Goal: Task Accomplishment & Management: Manage account settings

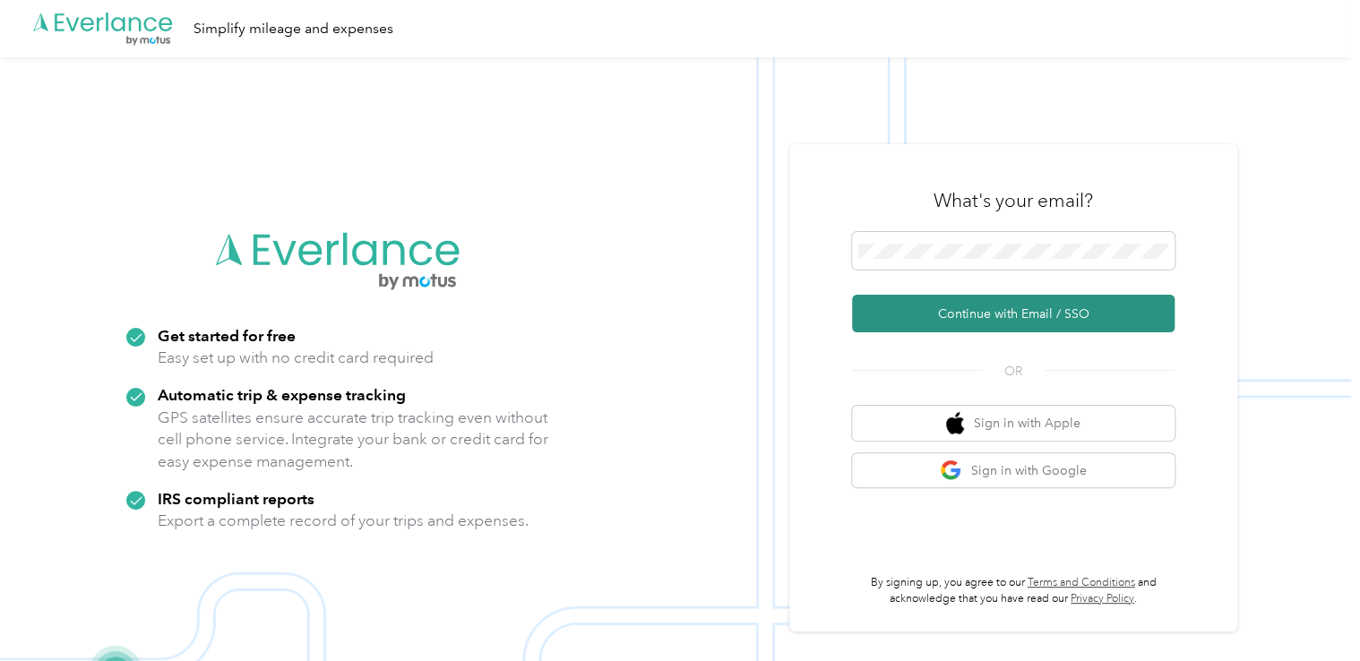
click at [957, 306] on button "Continue with Email / SSO" at bounding box center [1013, 314] width 323 height 38
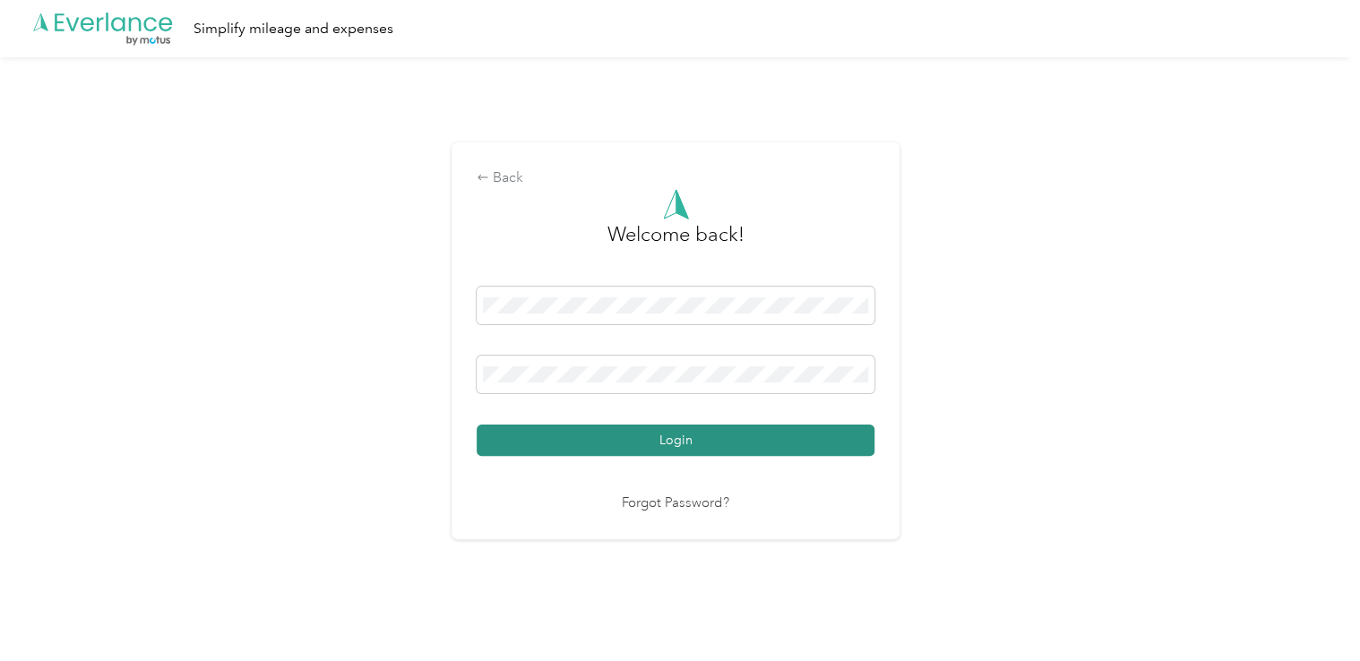
click at [688, 445] on button "Login" at bounding box center [676, 440] width 398 height 31
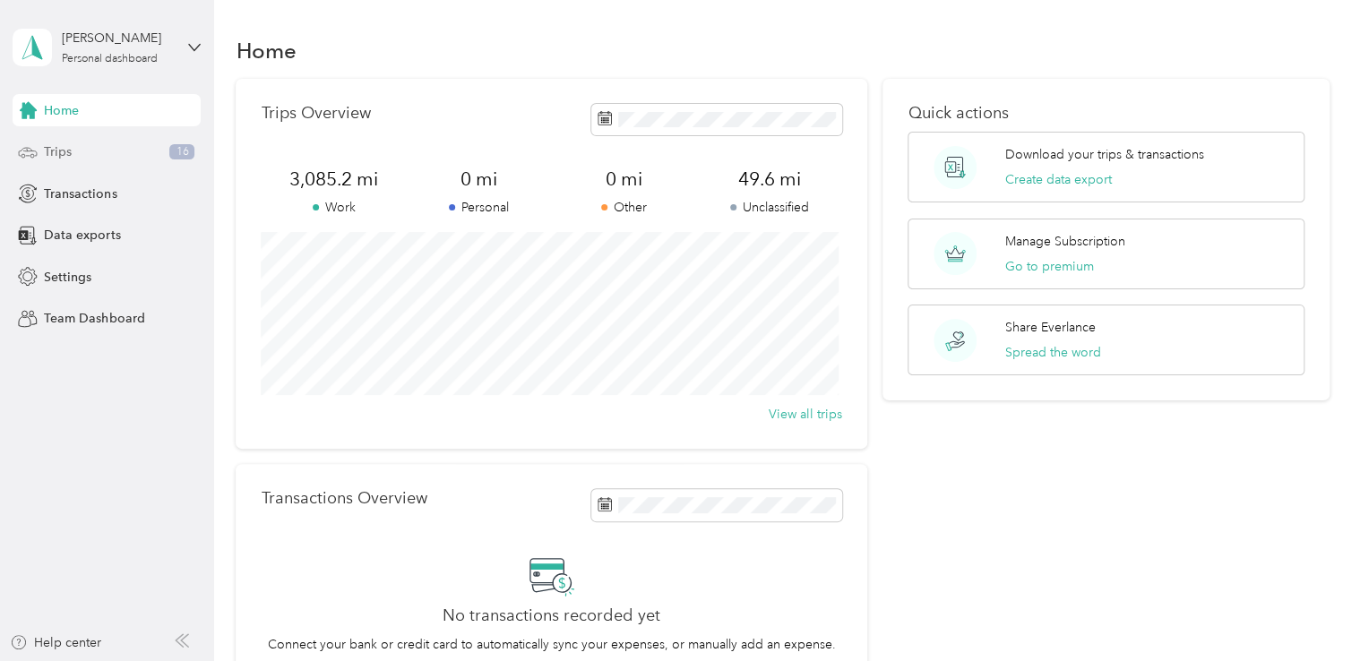
click at [94, 162] on div "Trips 16" at bounding box center [107, 152] width 188 height 32
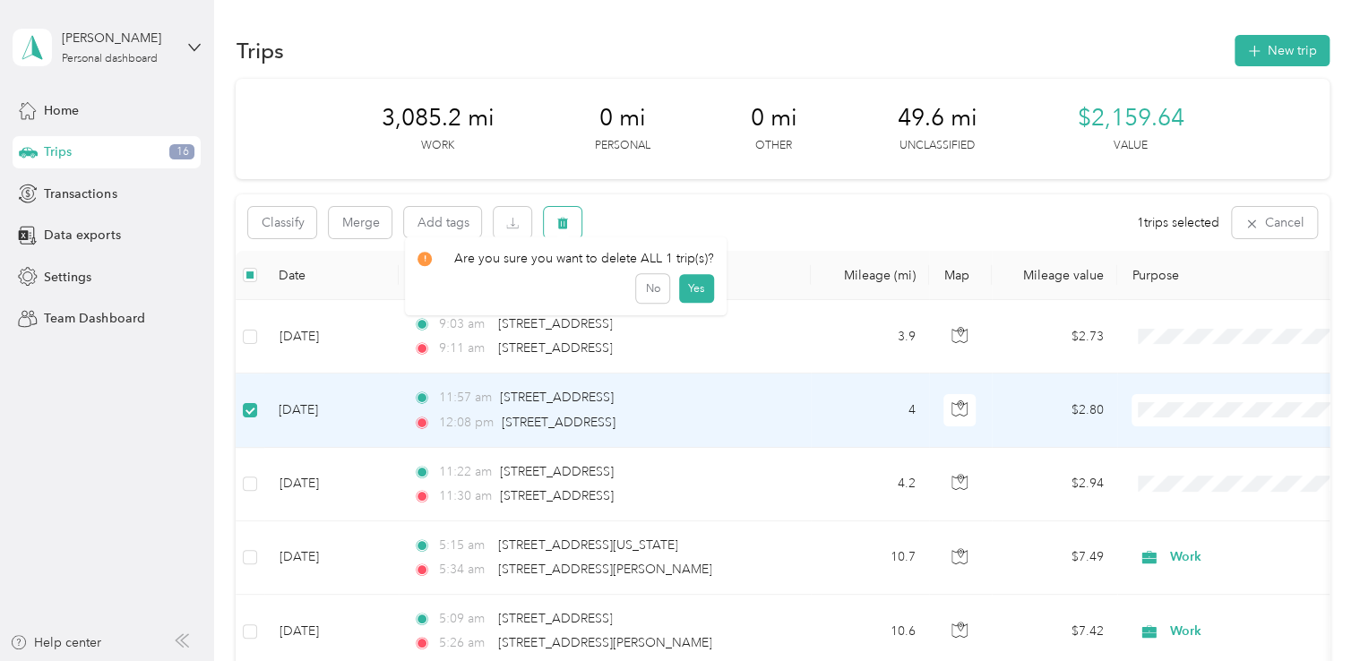
click at [566, 228] on icon "button" at bounding box center [563, 224] width 11 height 12
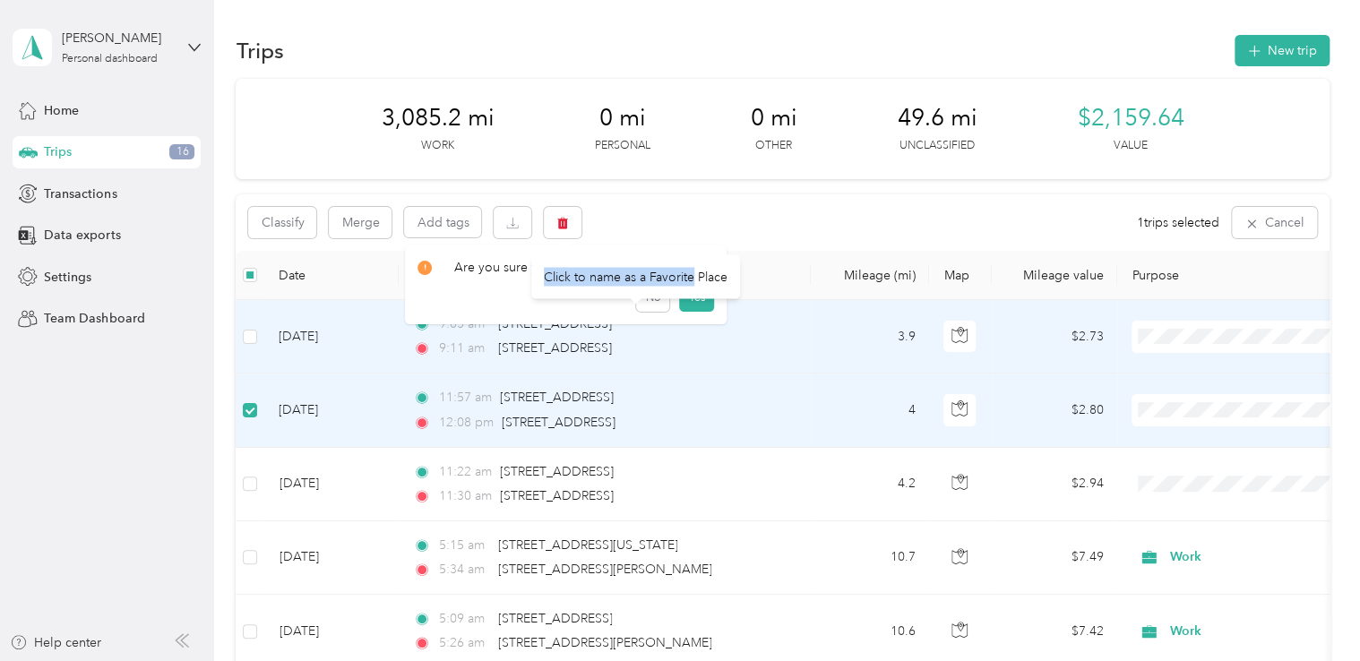
click at [693, 660] on div "Are you sure you want to delete ALL 1 trip(s)? No Yes Click to name as a Favori…" at bounding box center [675, 661] width 1351 height 0
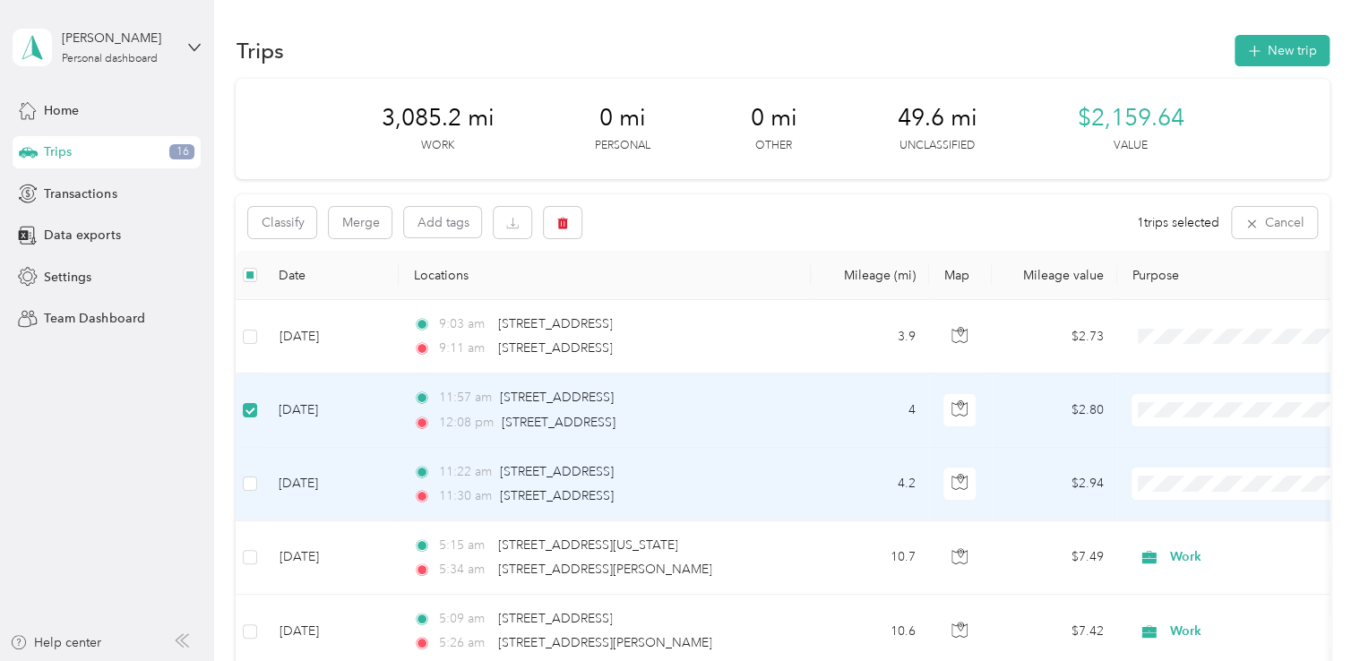
click at [1188, 492] on span at bounding box center [1243, 484] width 222 height 32
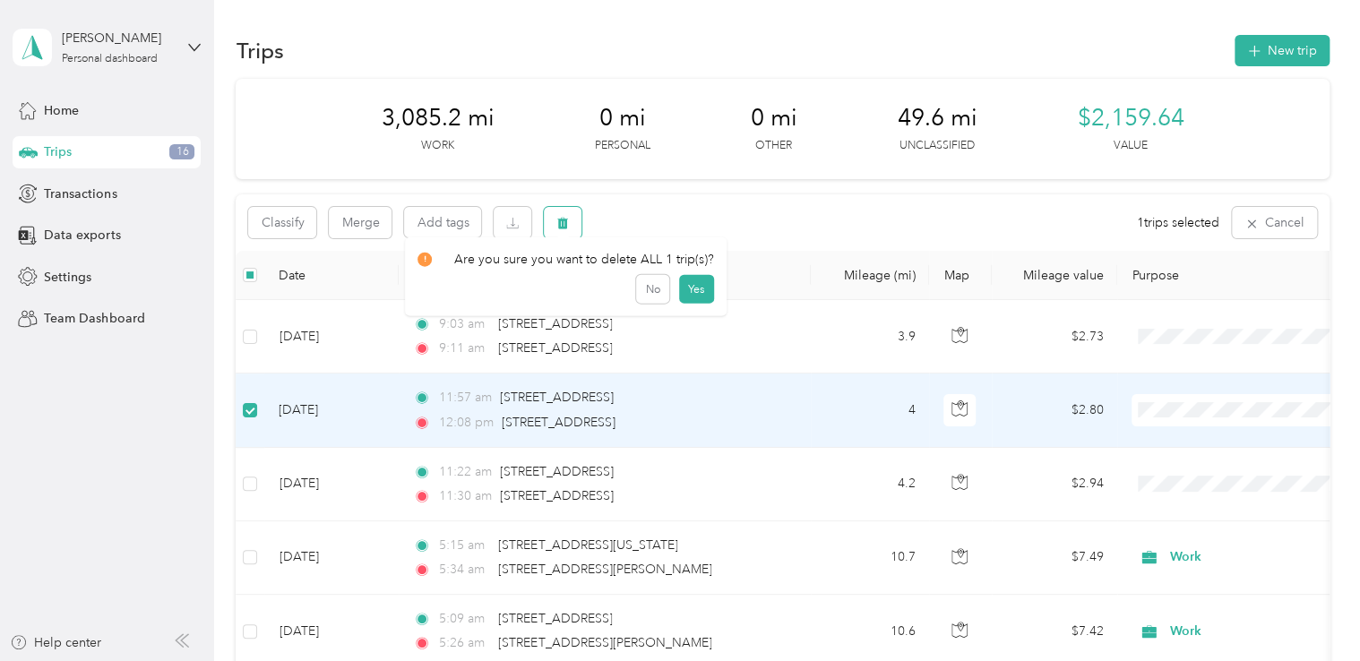
click at [560, 222] on icon "button" at bounding box center [563, 224] width 11 height 12
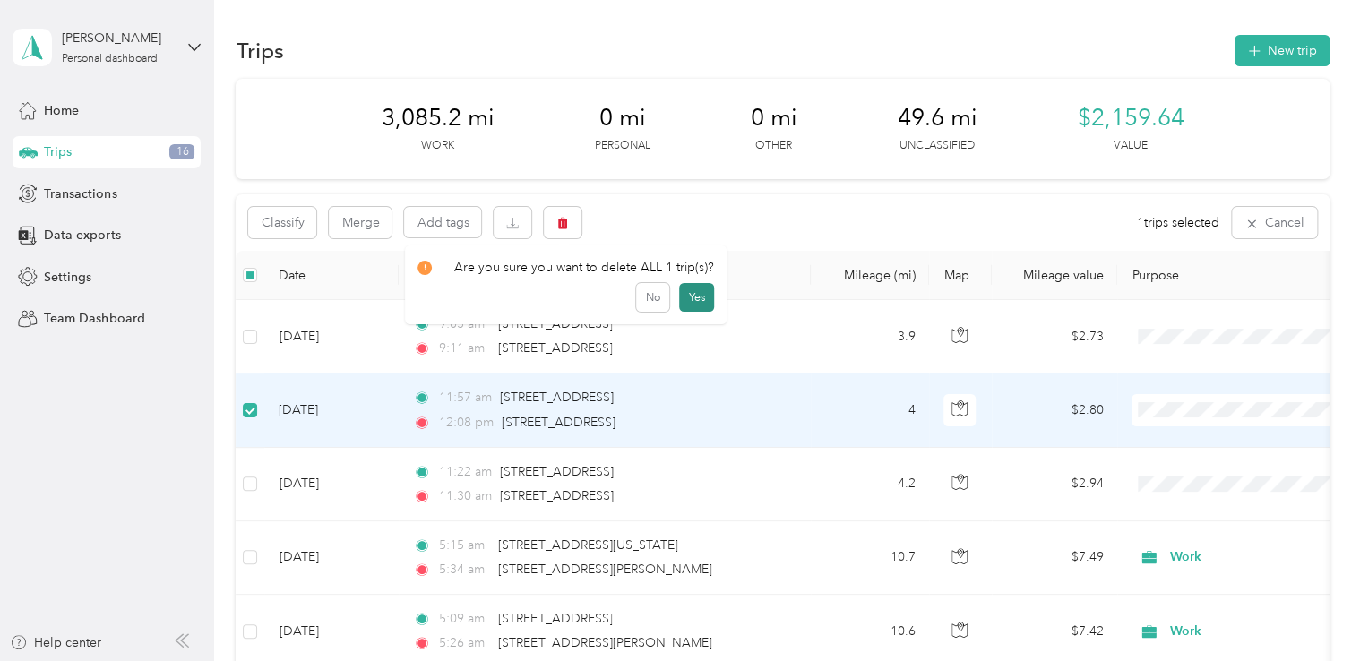
click at [691, 301] on button "Yes" at bounding box center [696, 297] width 35 height 29
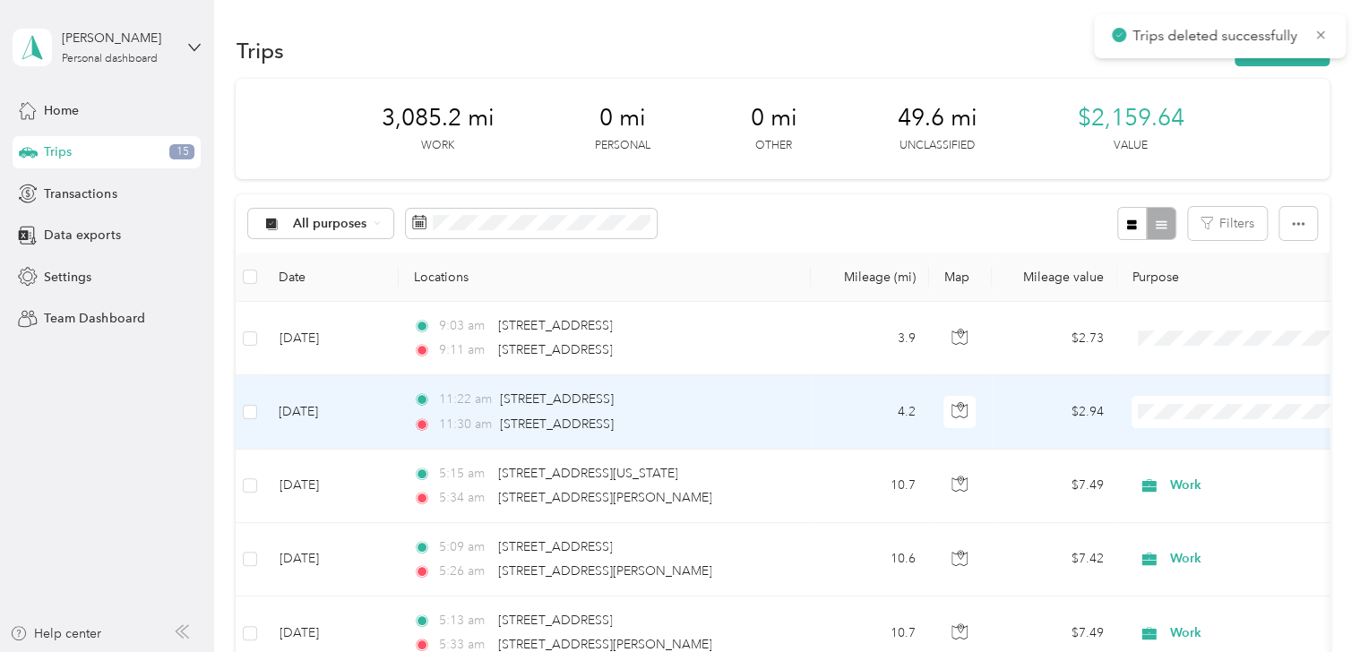
click at [1195, 159] on span "Work" at bounding box center [1266, 158] width 180 height 19
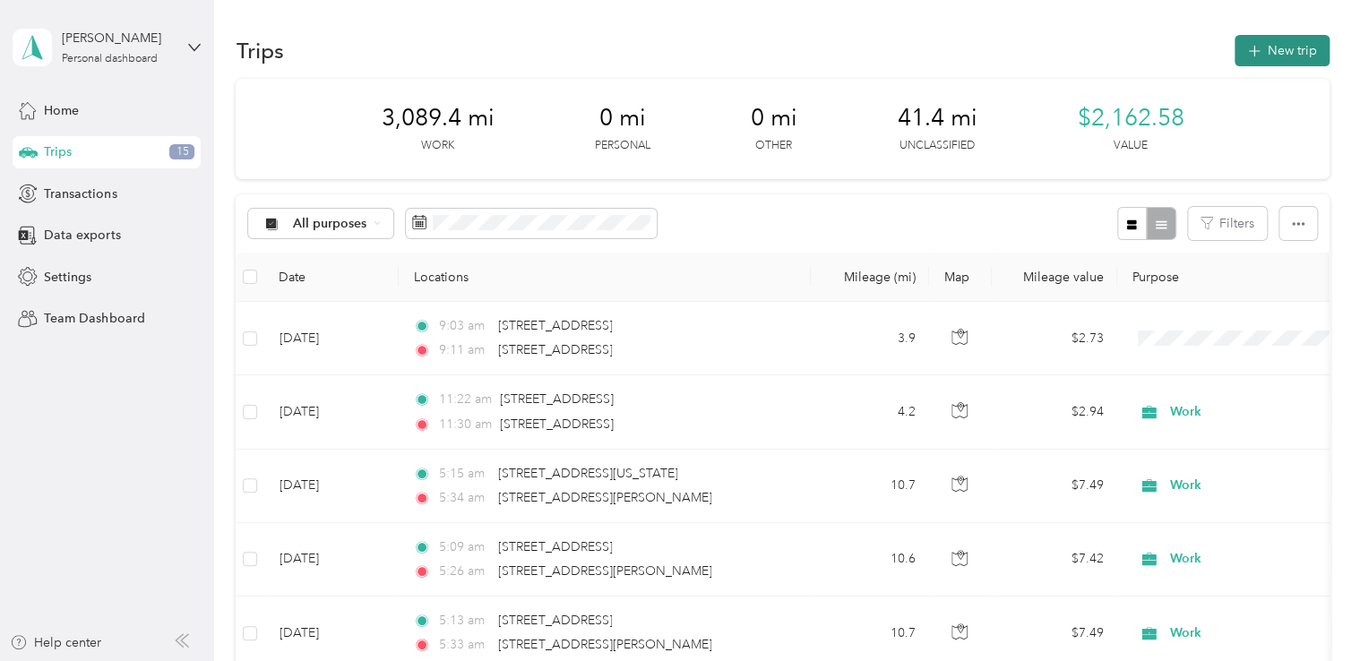
click at [1278, 59] on button "New trip" at bounding box center [1282, 50] width 95 height 31
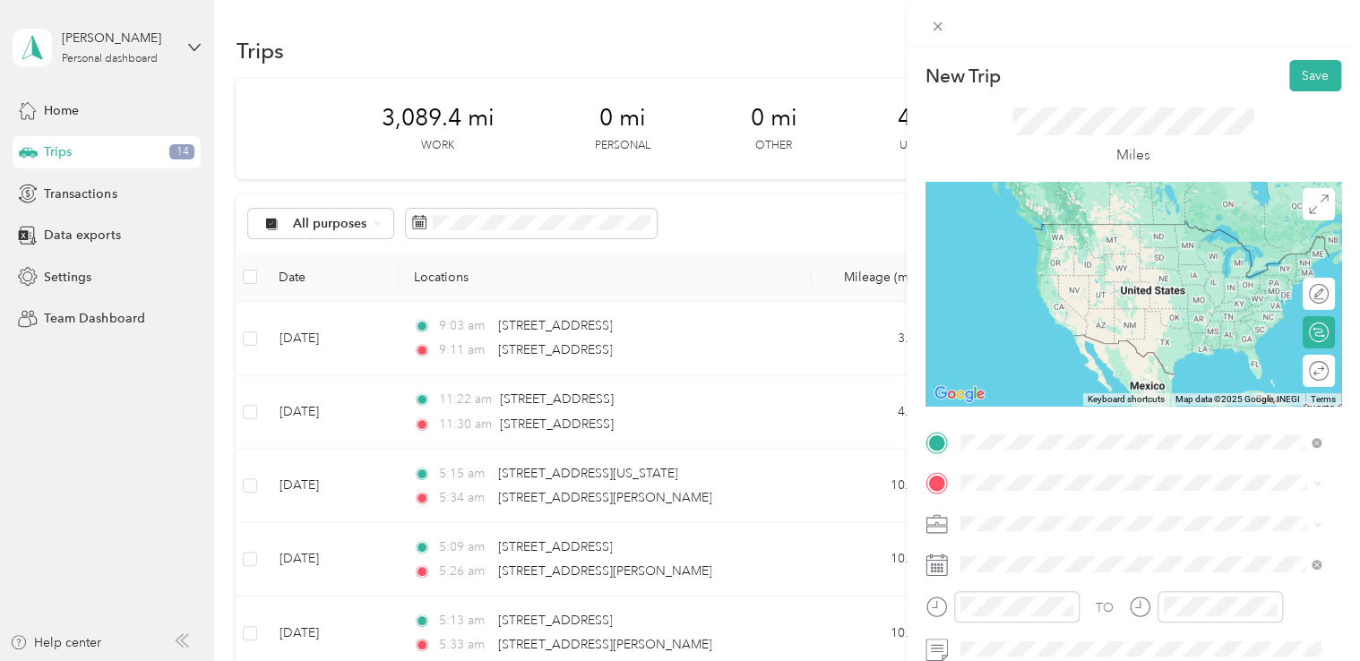
click at [1029, 232] on span "[STREET_ADDRESS][US_STATE]" at bounding box center [1083, 224] width 179 height 16
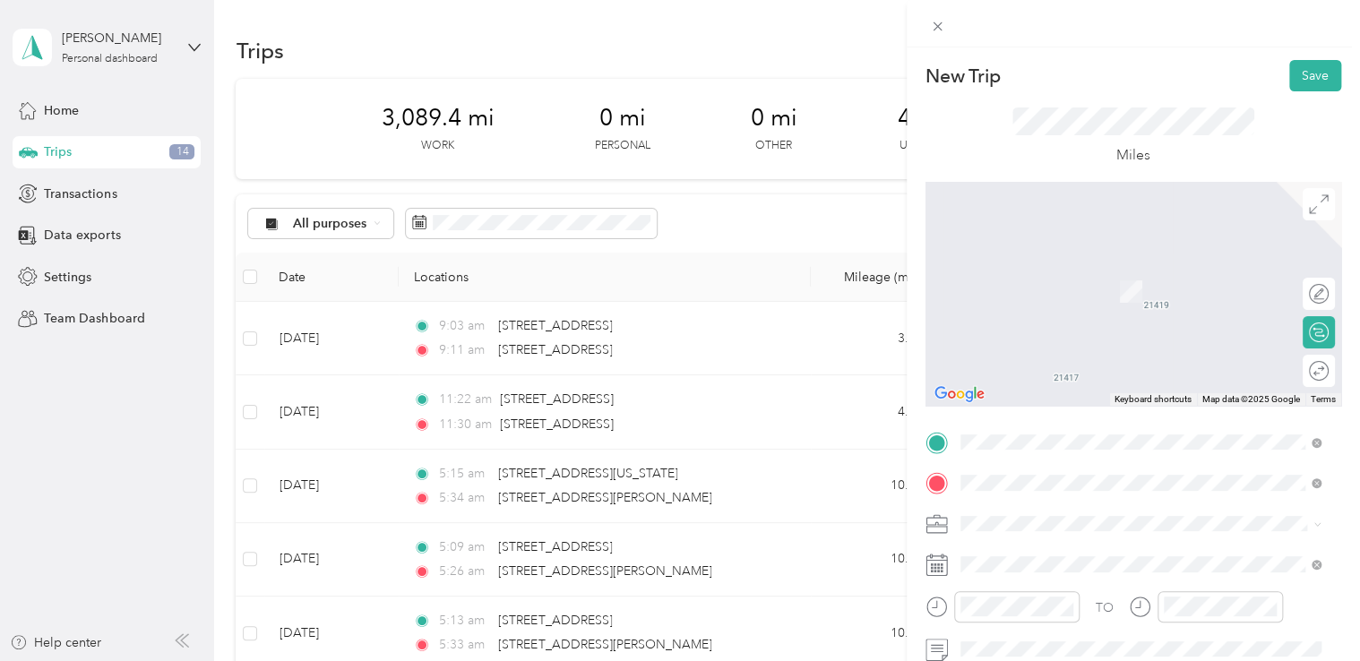
click at [1093, 273] on span "[STREET_ADDRESS][US_STATE]" at bounding box center [1083, 265] width 179 height 16
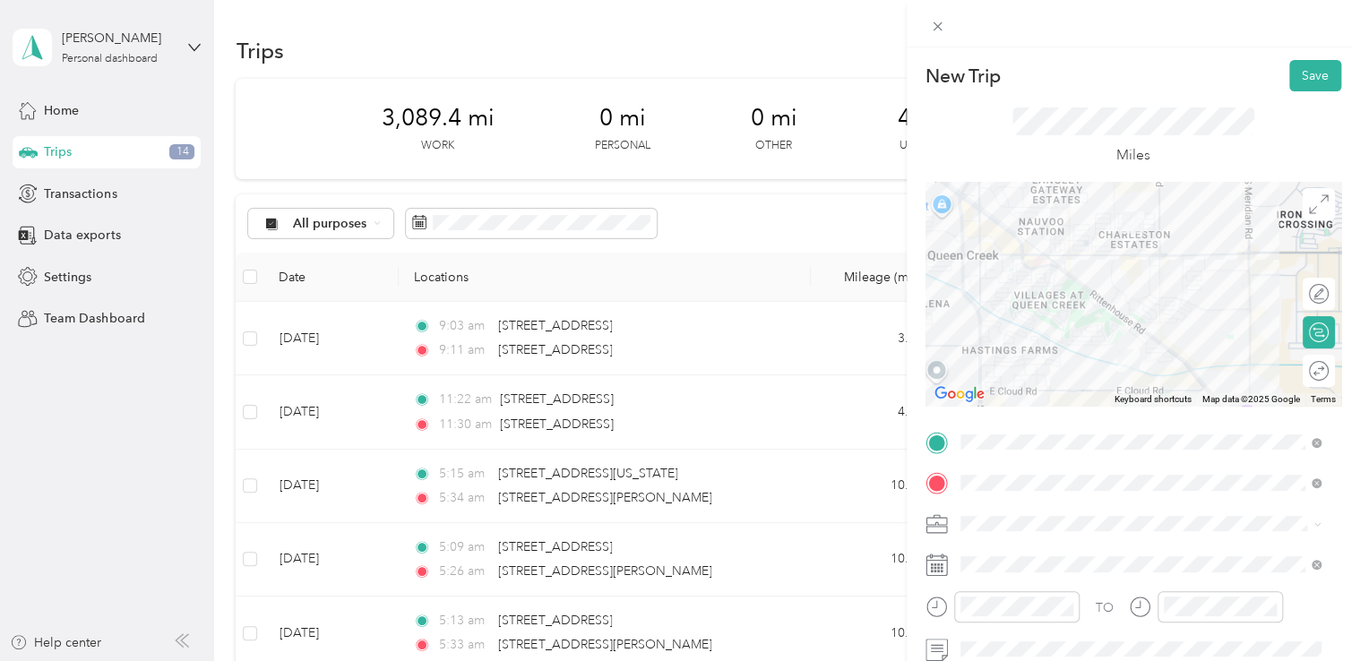
click at [997, 532] on span at bounding box center [1147, 524] width 387 height 29
click at [978, 267] on span "Work" at bounding box center [982, 272] width 30 height 15
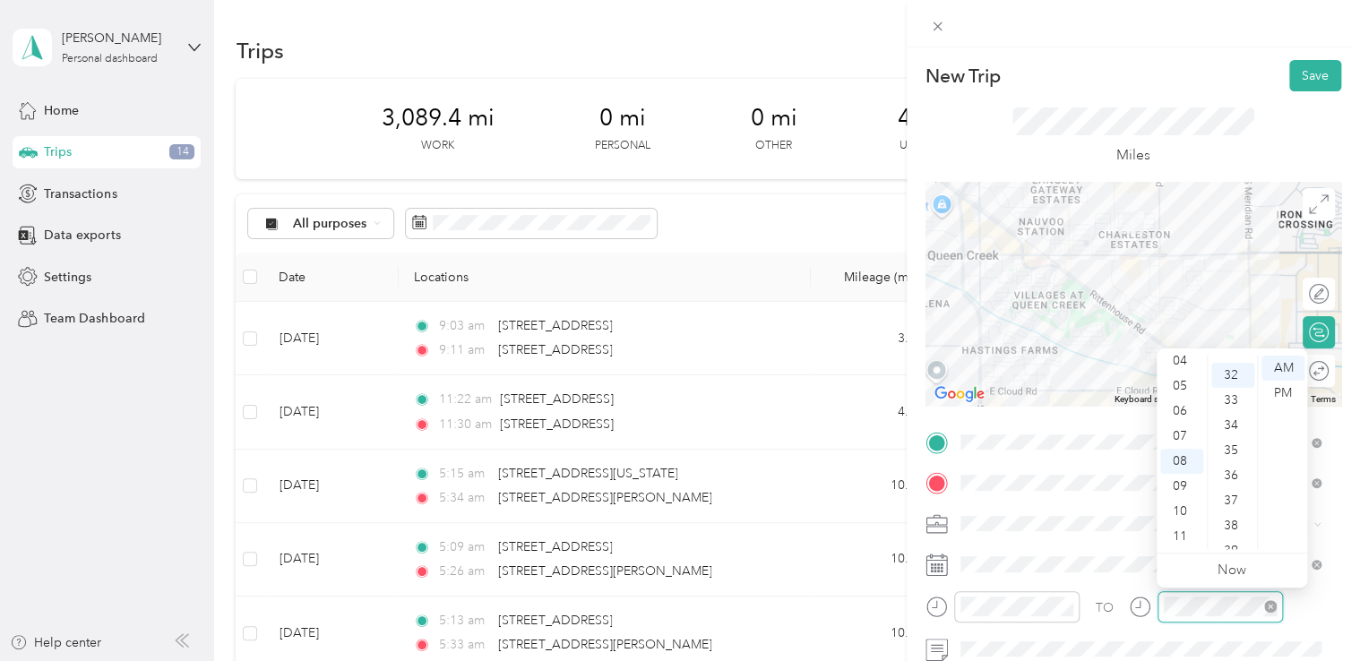
scroll to position [803, 0]
click at [1133, 625] on div at bounding box center [1206, 613] width 154 height 44
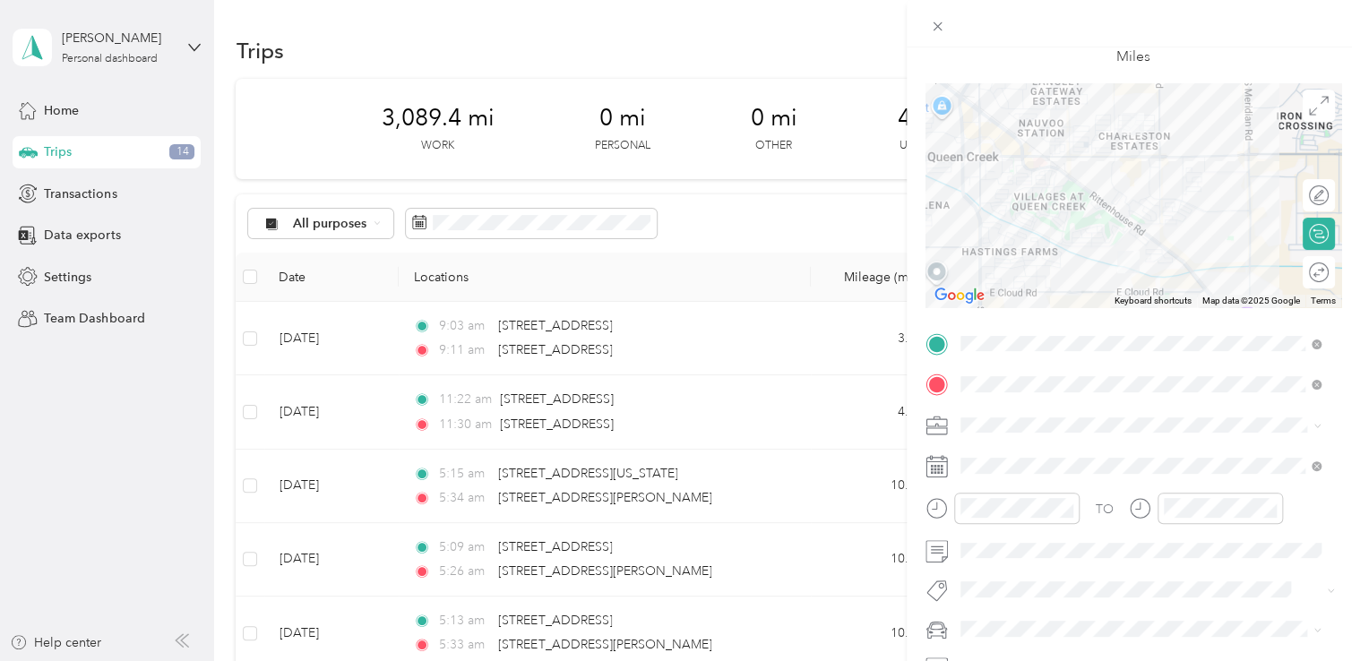
scroll to position [0, 0]
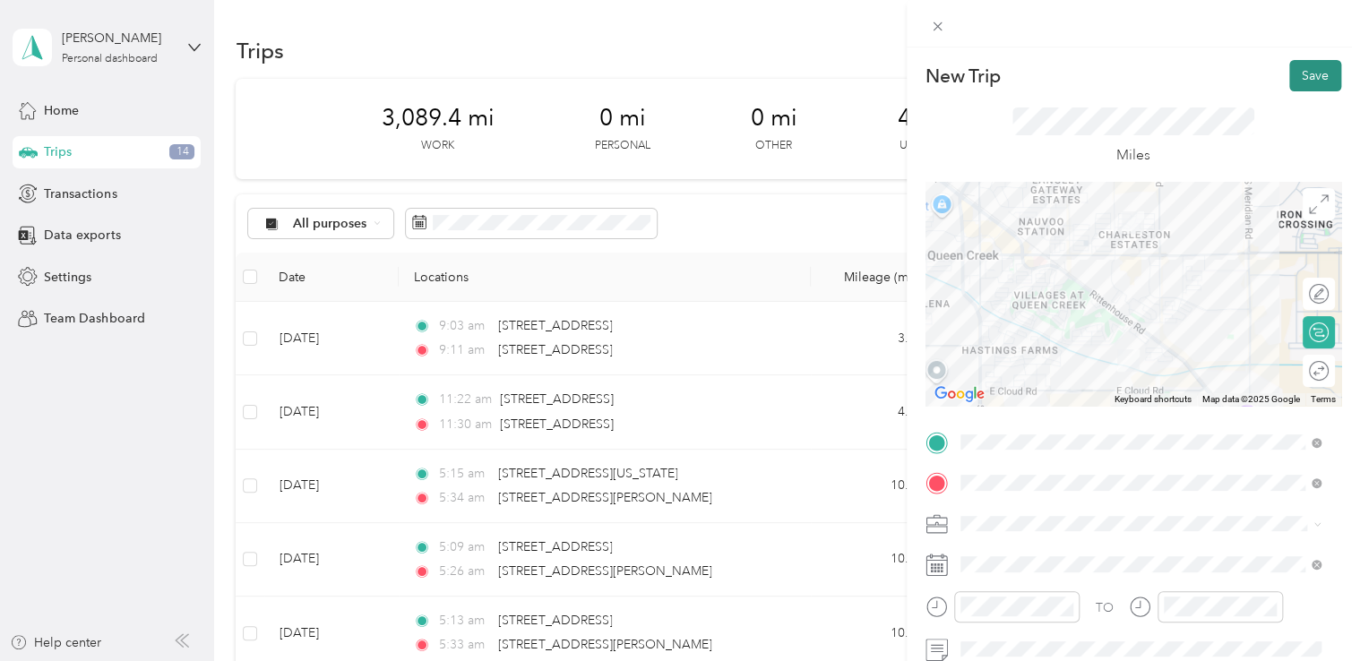
click at [1305, 73] on button "Save" at bounding box center [1315, 75] width 52 height 31
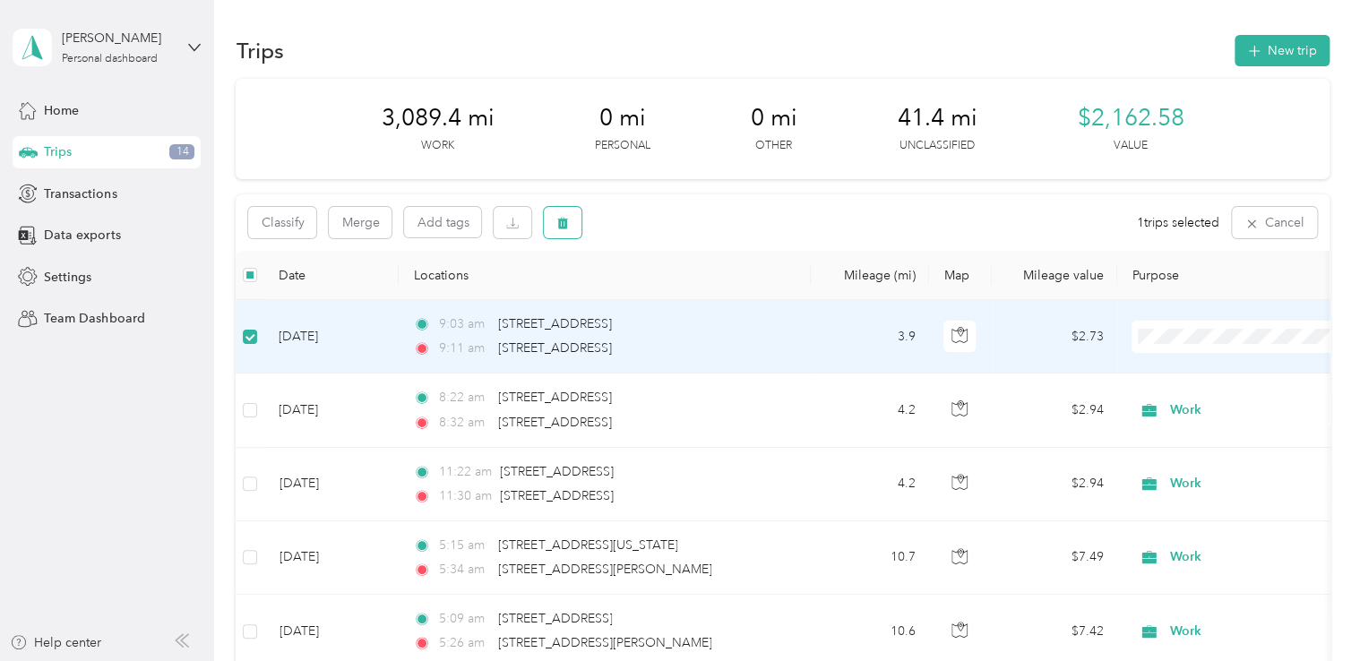
click at [559, 233] on button "button" at bounding box center [563, 222] width 38 height 31
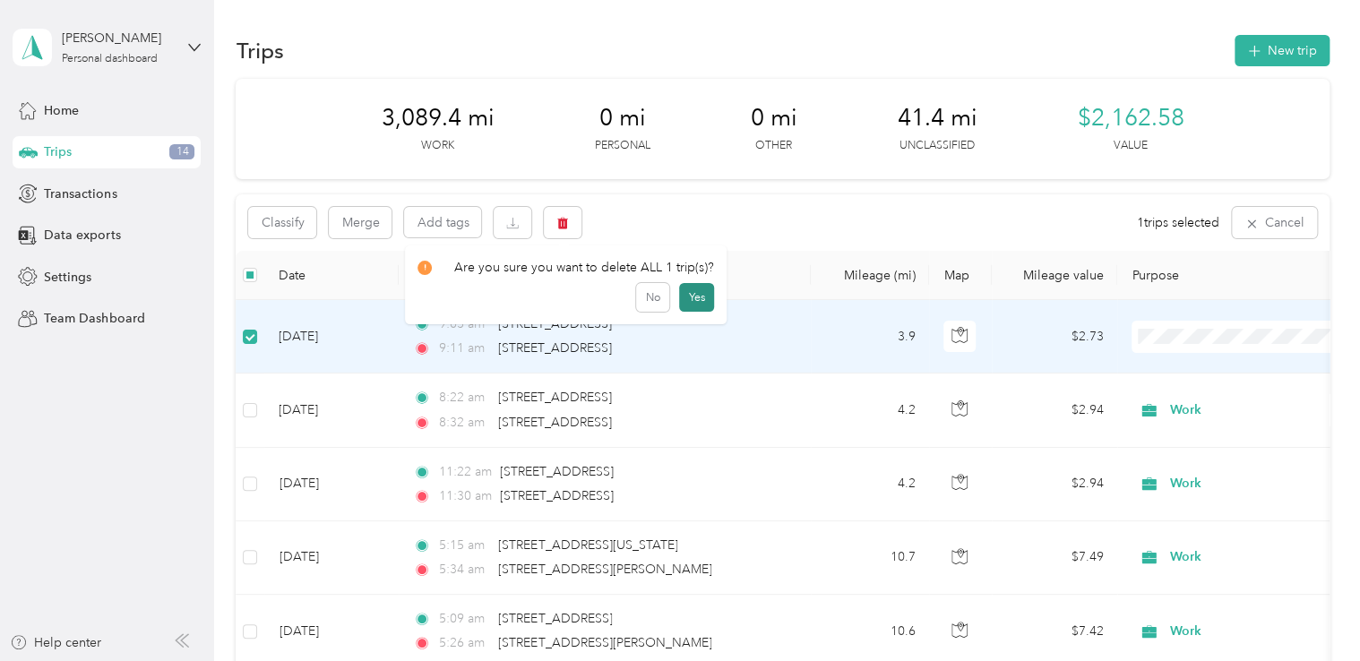
click at [685, 300] on button "Yes" at bounding box center [696, 297] width 35 height 29
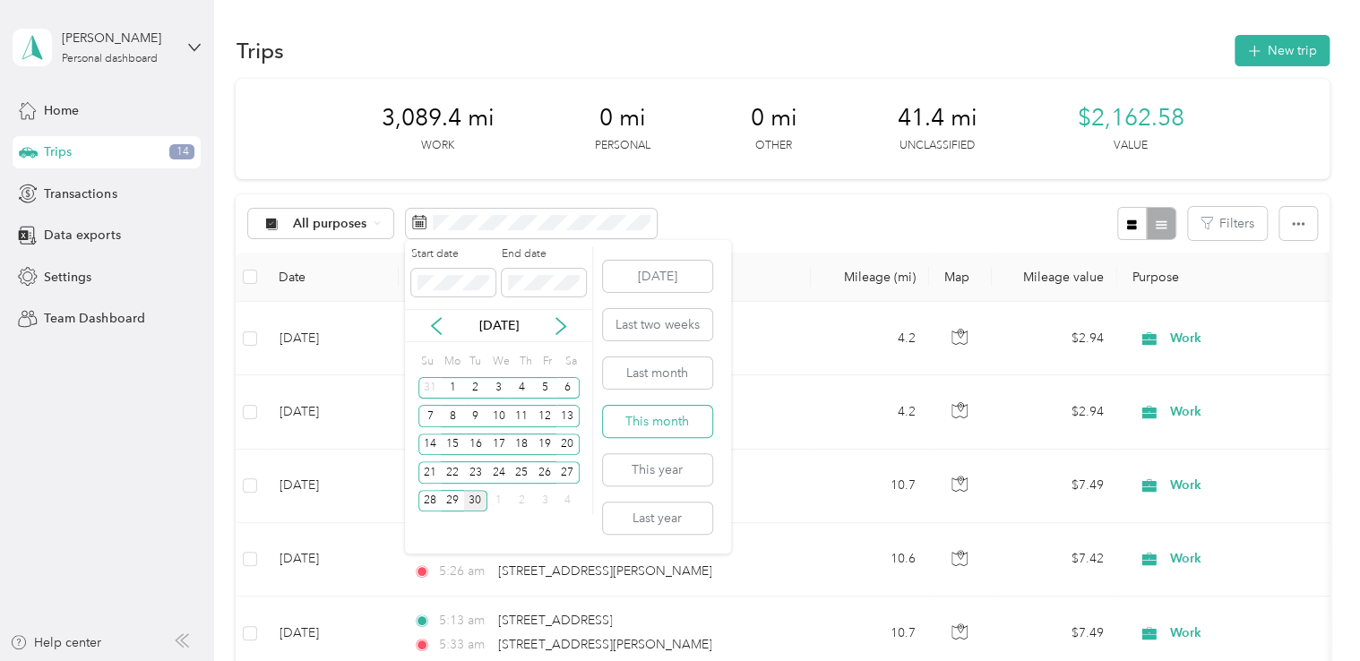
click at [642, 412] on button "This month" at bounding box center [657, 421] width 109 height 31
